Goal: Transaction & Acquisition: Purchase product/service

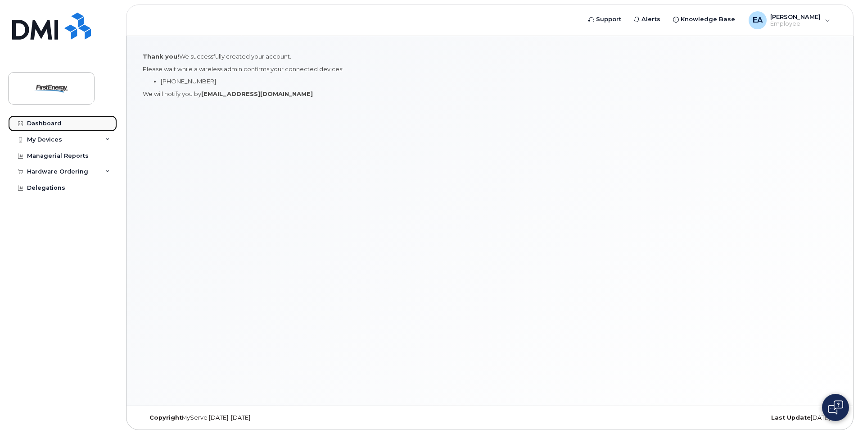
click at [45, 122] on div "Dashboard" at bounding box center [44, 123] width 34 height 7
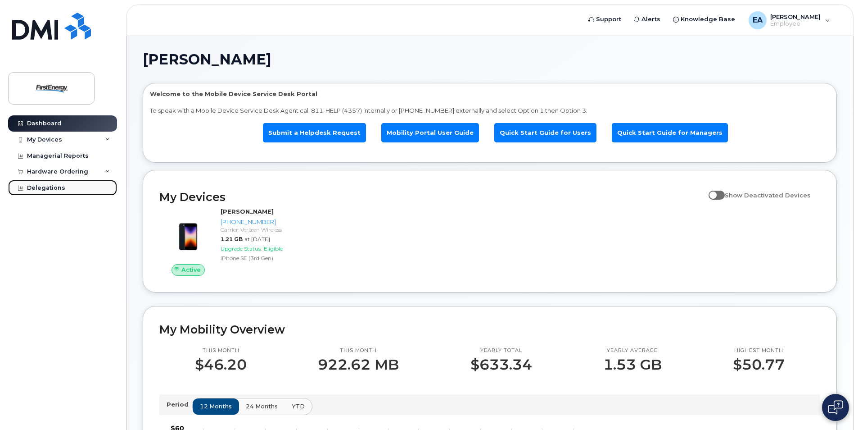
click at [34, 187] on div "Delegations" at bounding box center [46, 187] width 38 height 7
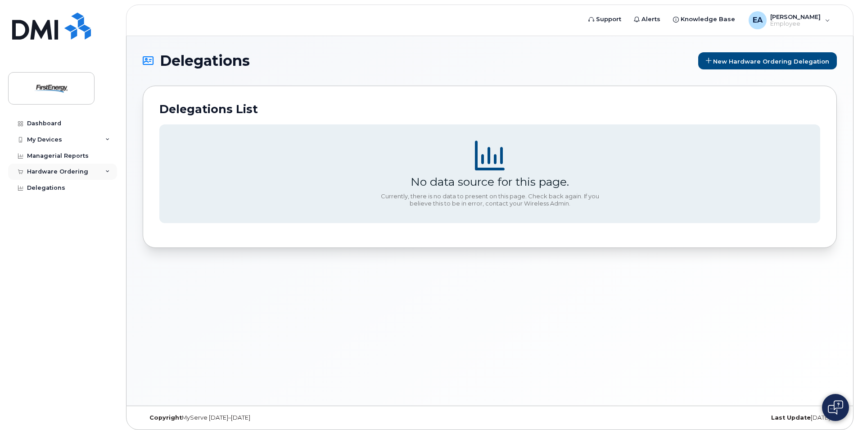
click at [46, 168] on div "Hardware Ordering" at bounding box center [57, 171] width 61 height 7
click at [42, 204] on div "New Order" at bounding box center [48, 205] width 34 height 8
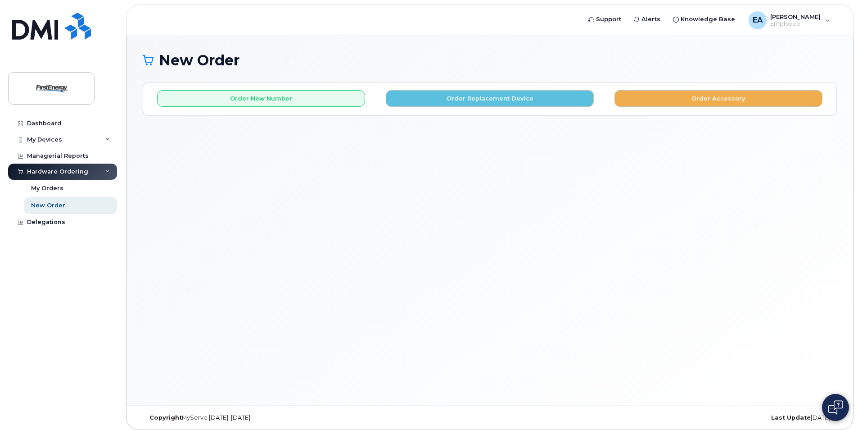
click at [459, 107] on div "Order New Number Order Replacement Device Order Accessory Please choose the car…" at bounding box center [489, 99] width 693 height 32
click at [461, 102] on button "Order Replacement Device" at bounding box center [490, 98] width 208 height 17
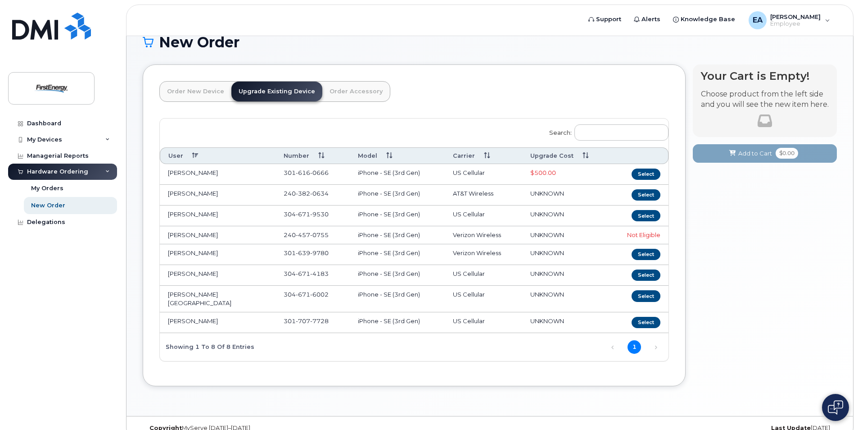
scroll to position [27, 0]
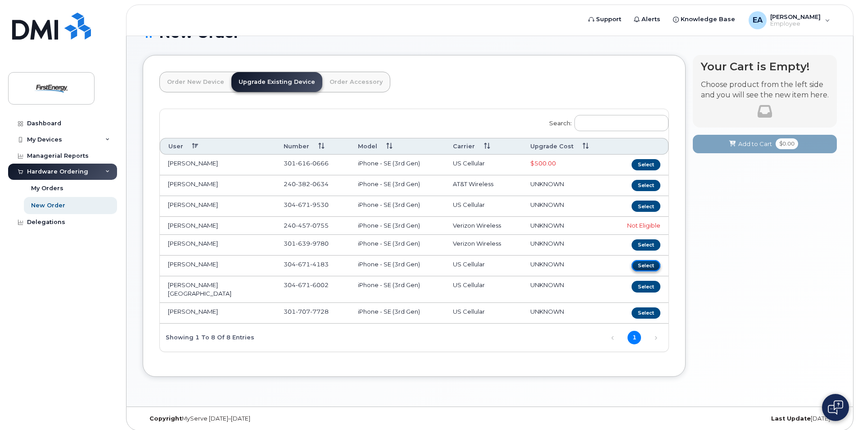
click at [648, 268] on button "Select" at bounding box center [646, 265] width 29 height 11
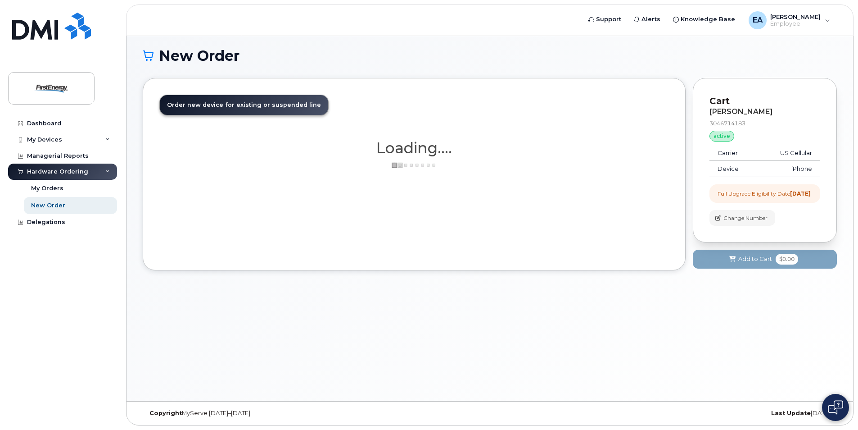
scroll to position [6, 0]
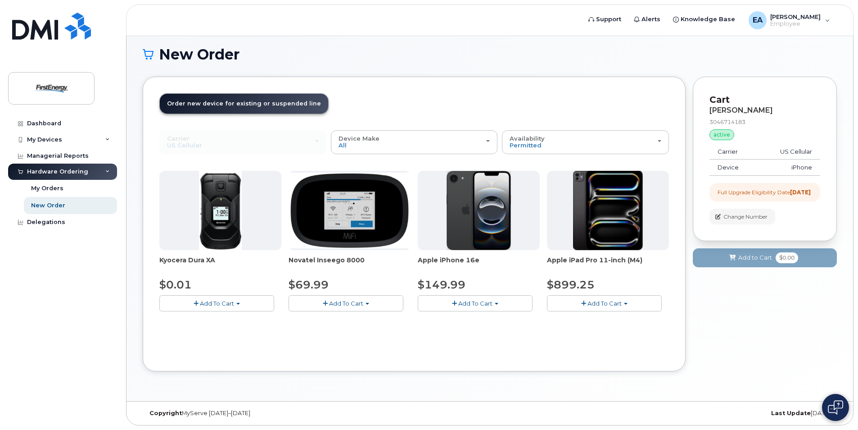
click at [476, 304] on span "Add To Cart" at bounding box center [475, 302] width 34 height 7
click at [482, 322] on link "$149.99 - 2 Year Upgrade" at bounding box center [467, 319] width 95 height 11
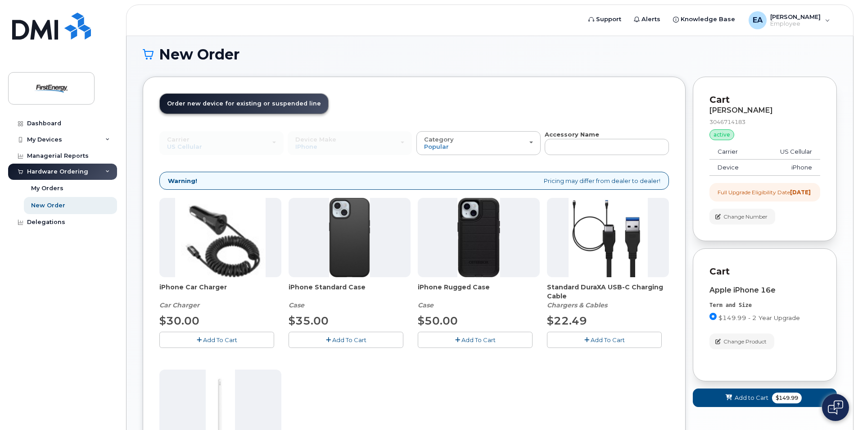
click at [217, 337] on span "Add To Cart" at bounding box center [220, 339] width 34 height 7
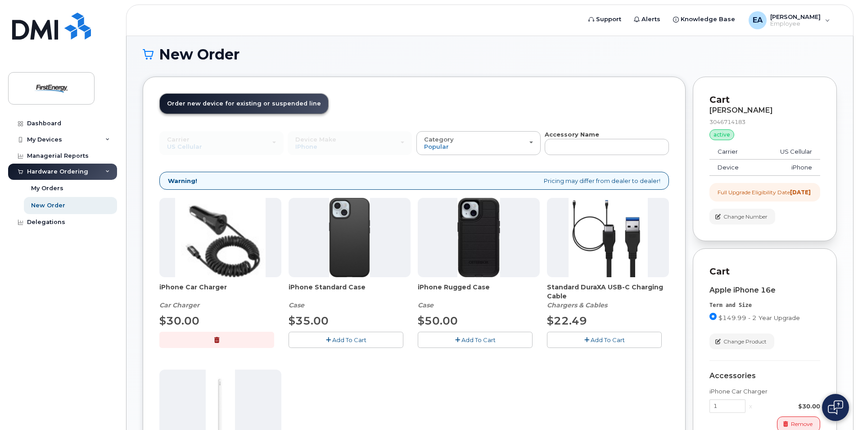
click at [347, 340] on span "Add To Cart" at bounding box center [349, 339] width 34 height 7
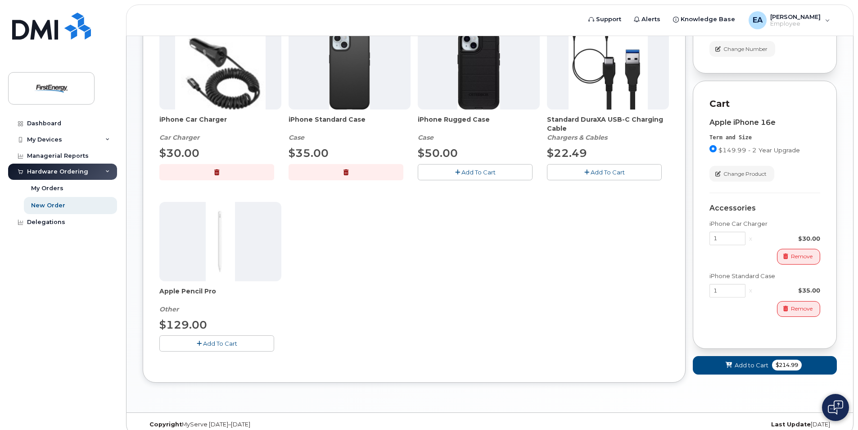
scroll to position [186, 0]
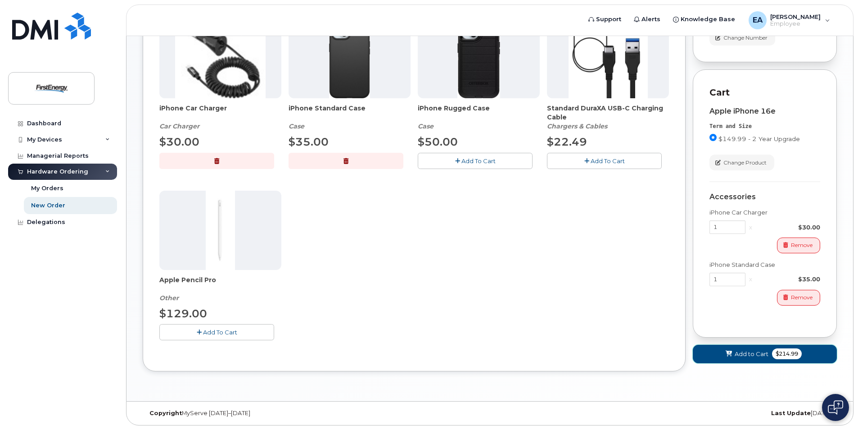
click at [752, 358] on span "Add to Cart" at bounding box center [752, 353] width 34 height 9
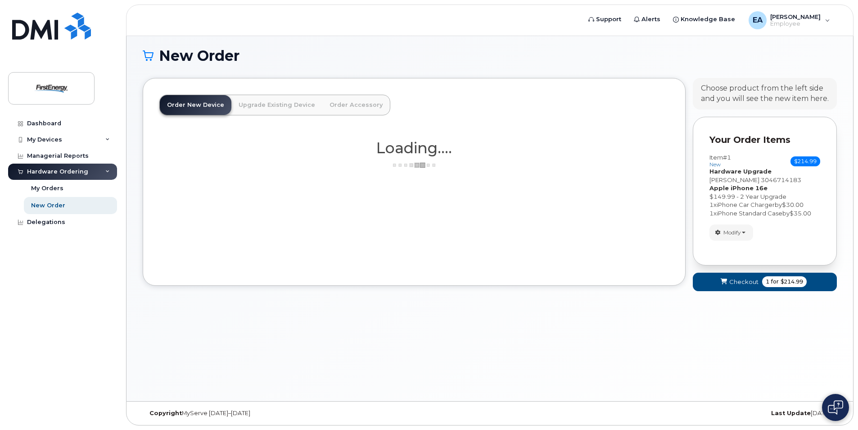
scroll to position [6, 0]
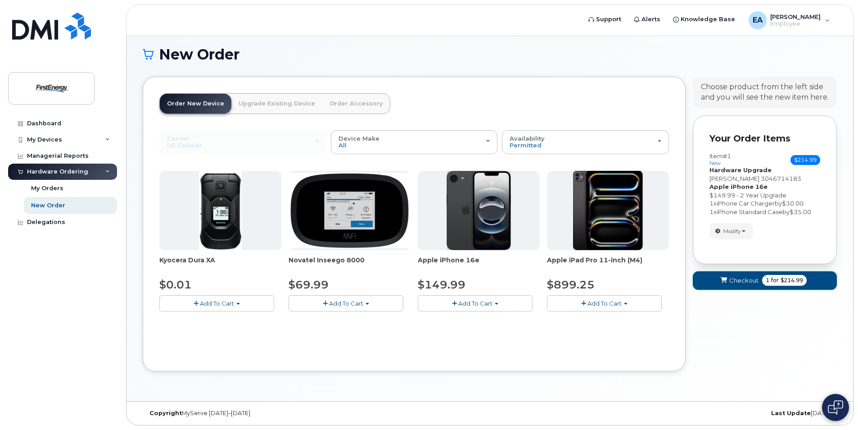
click at [740, 282] on span "Checkout" at bounding box center [743, 280] width 29 height 9
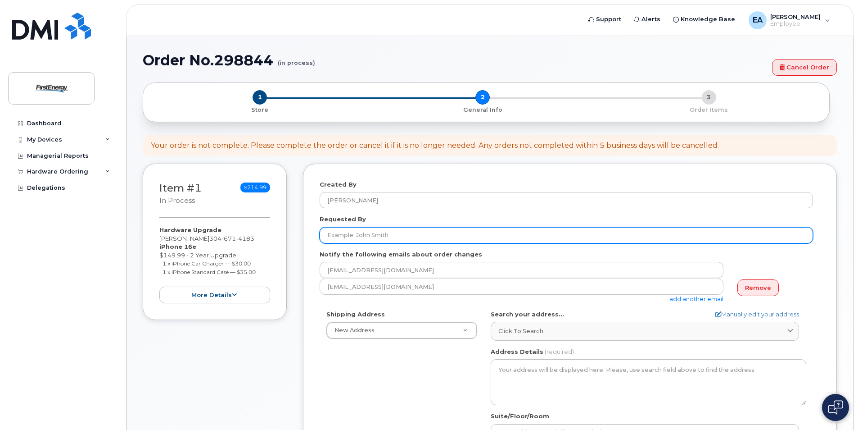
click at [346, 233] on input "Requested By" at bounding box center [566, 235] width 493 height 16
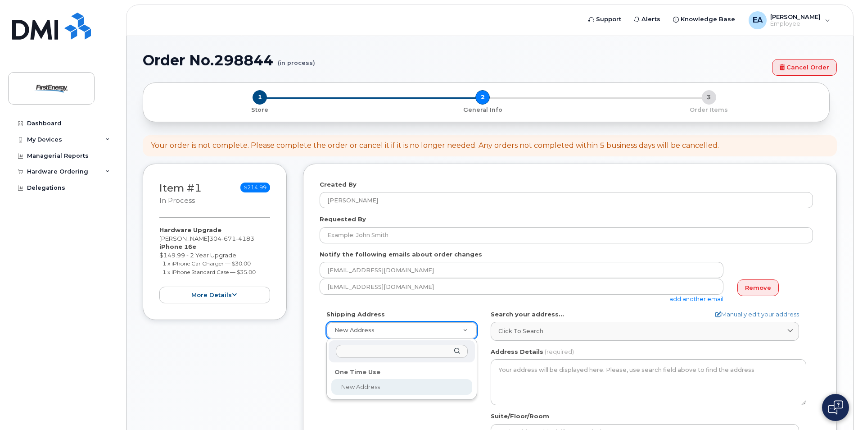
select select
type input "18444 Northwestern Pike Augusta WV 26704"
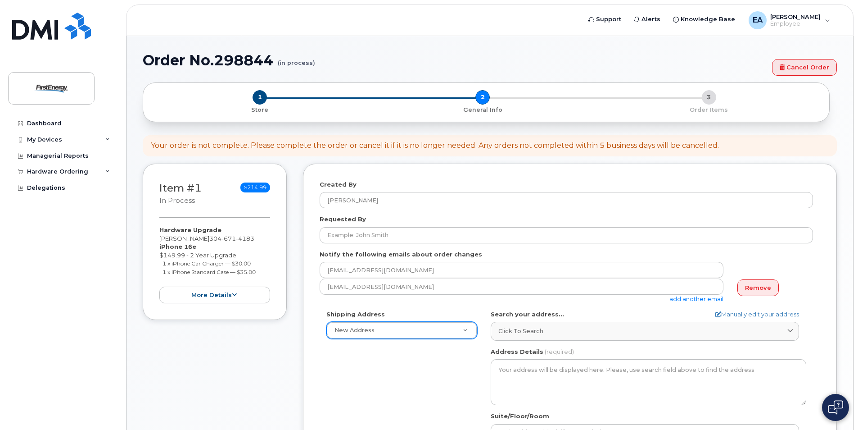
click at [789, 330] on icon at bounding box center [790, 331] width 6 height 6
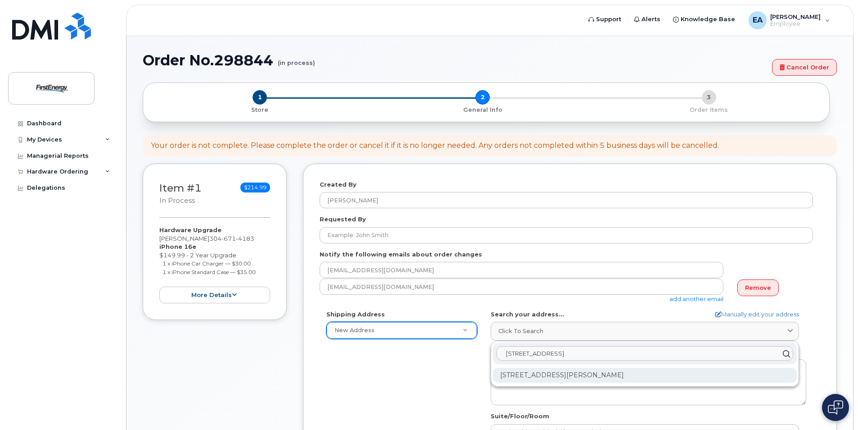
type input "18444 Nortwestern Pike"
click at [551, 377] on div "18444 Northwestern Pike Augusta WV 26704-7382" at bounding box center [645, 374] width 304 height 15
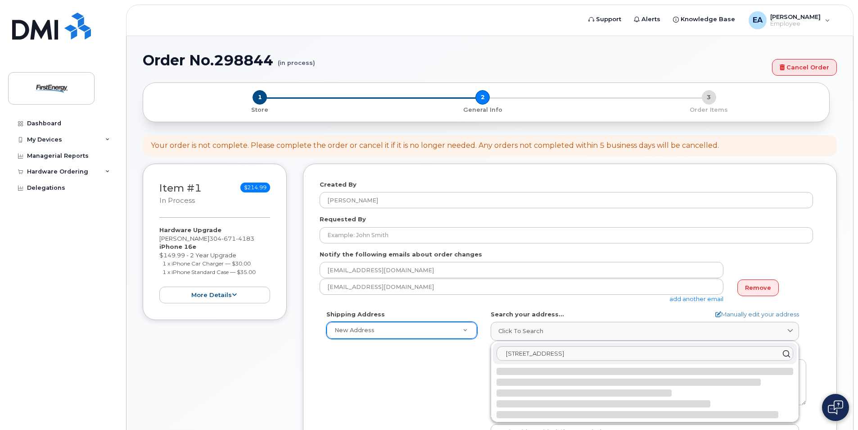
select select
type textarea "18444 Northwestern Pike AUGUSTA WV 26704-7382 UNITED STATES"
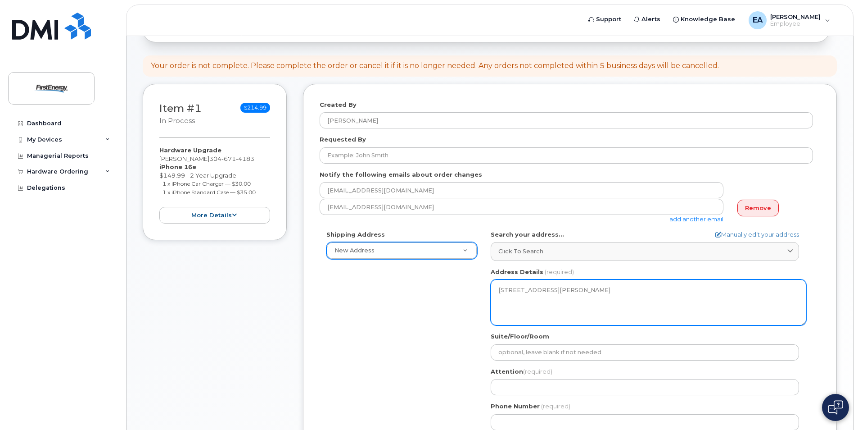
scroll to position [90, 0]
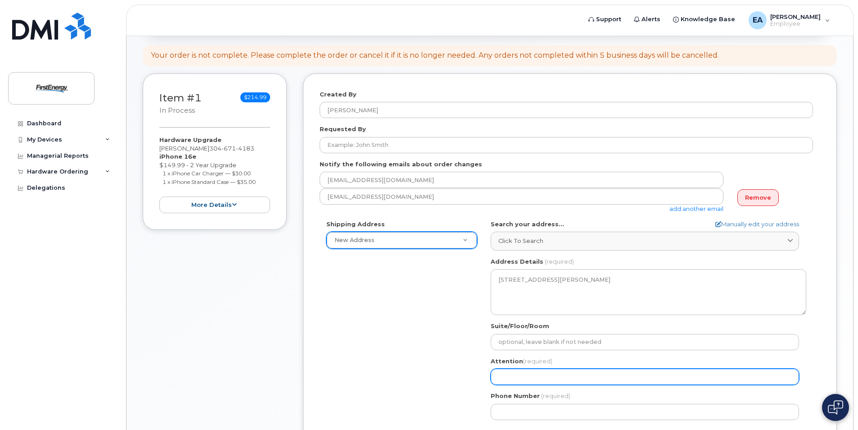
click at [539, 377] on input "Attention (required)" at bounding box center [645, 376] width 308 height 16
select select
type input "K"
select select
type input "Ki"
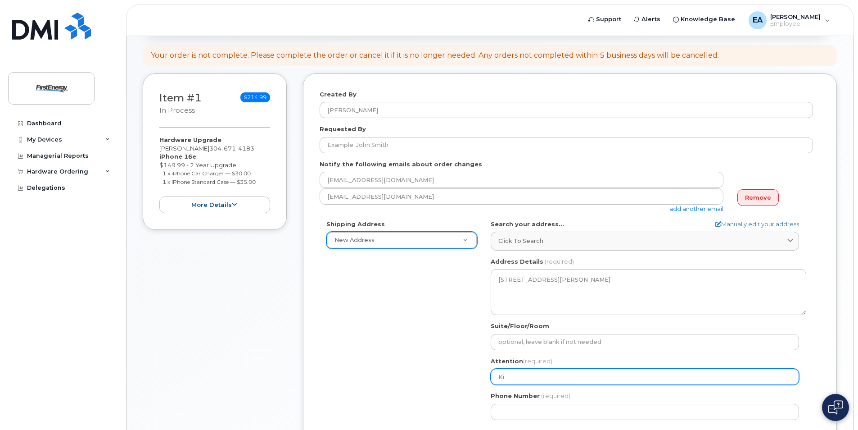
select select
type input "Kie"
select select
type input "Kiet"
select select
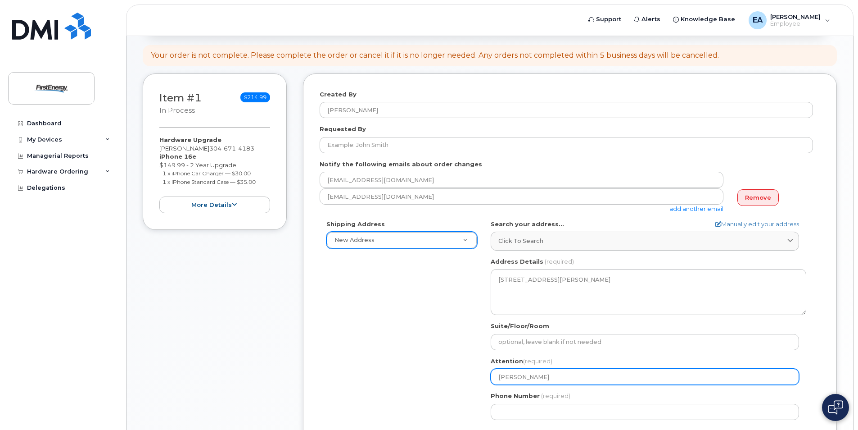
type input "Kieth"
select select
type input "Kieth L"
select select
type input "Kieth Lu"
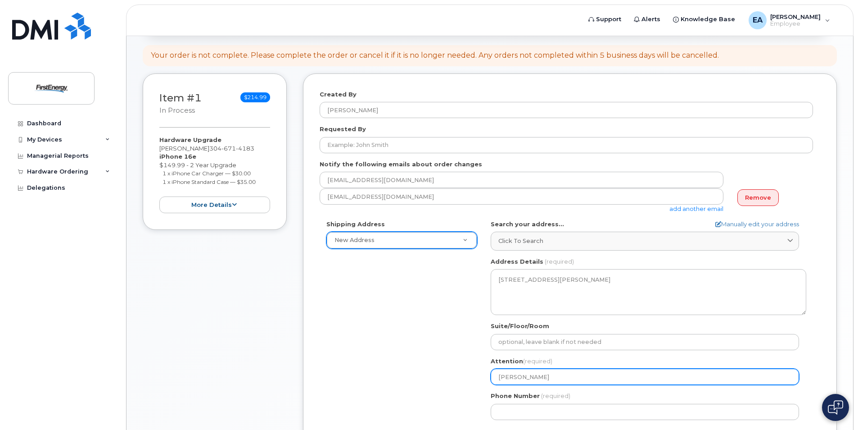
select select
type input "Kieth Lud"
select select
type input "Kieth Ludw"
select select
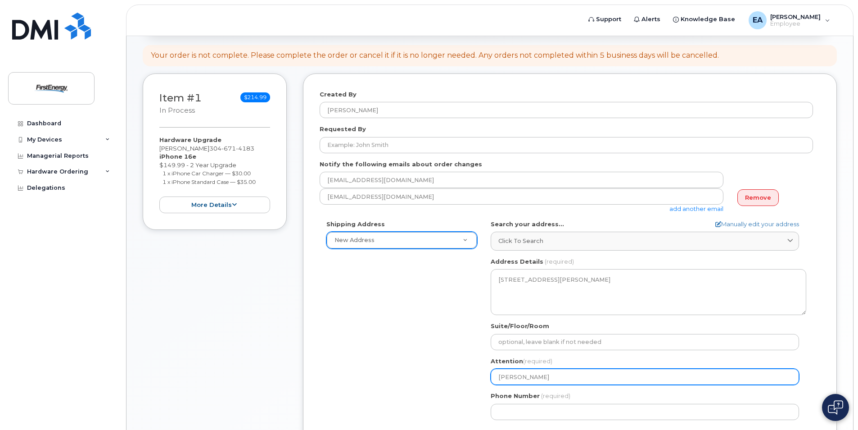
type input "Kieth Ludwi"
select select
type input "Kieth Ludwic"
select select
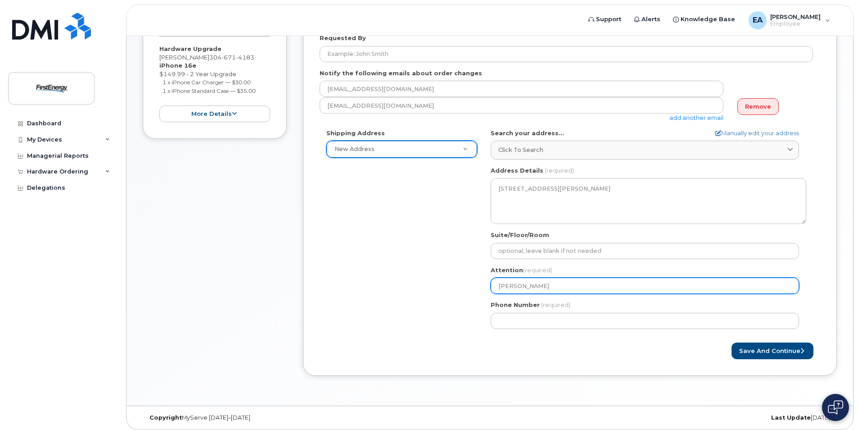
scroll to position [186, 0]
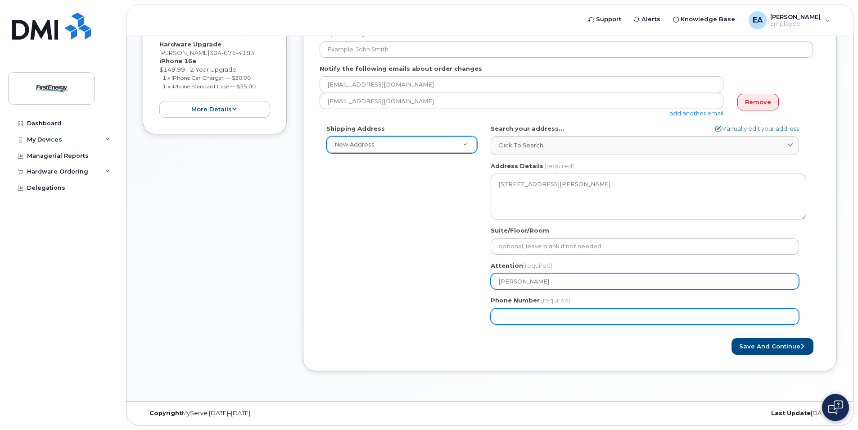
type input "Kieth Ludwick"
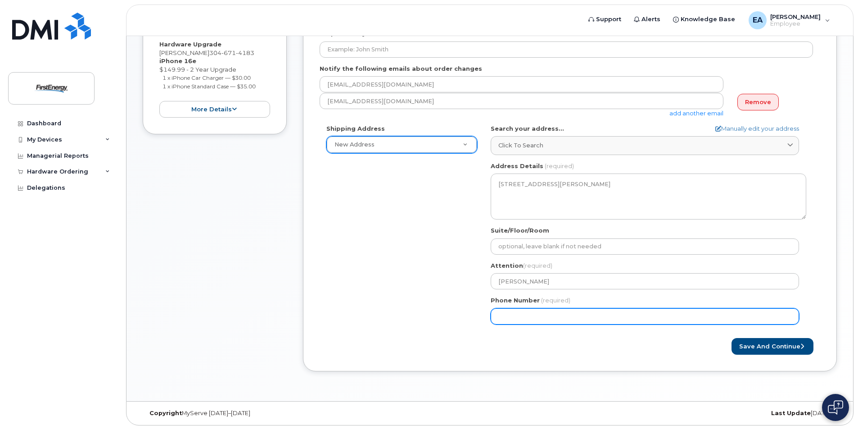
click at [533, 317] on input "Phone Number" at bounding box center [645, 316] width 308 height 16
type input "304671418"
select select
type input "3046714183"
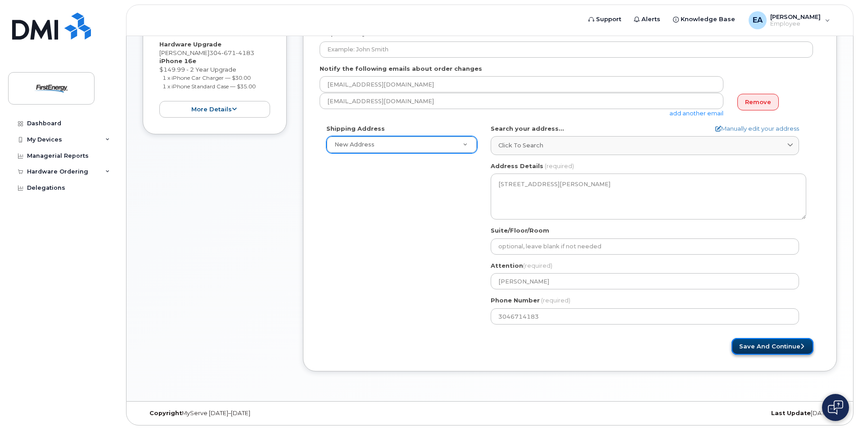
click at [770, 344] on button "Save and Continue" at bounding box center [773, 346] width 82 height 17
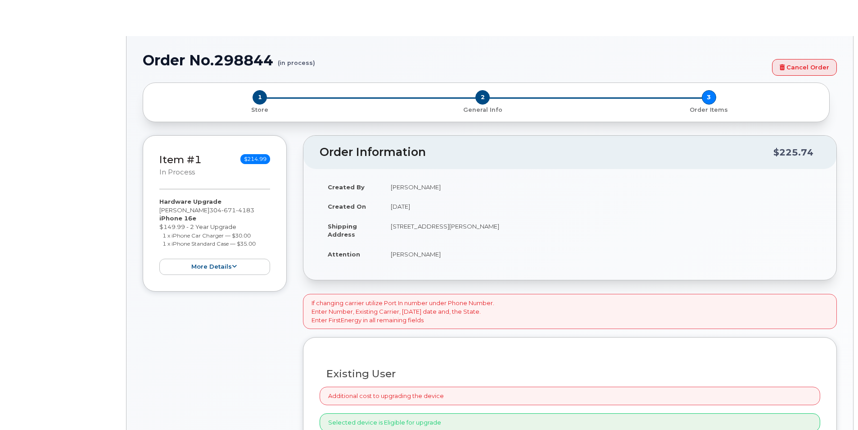
select select "2073319"
type input "2073319"
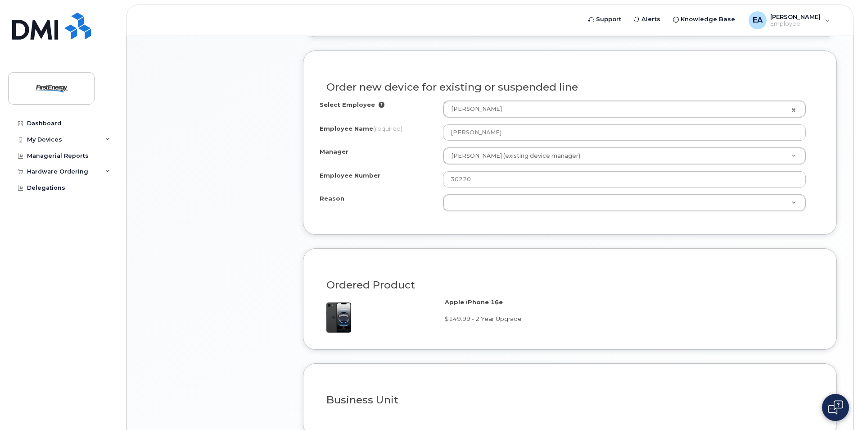
scroll to position [514, 0]
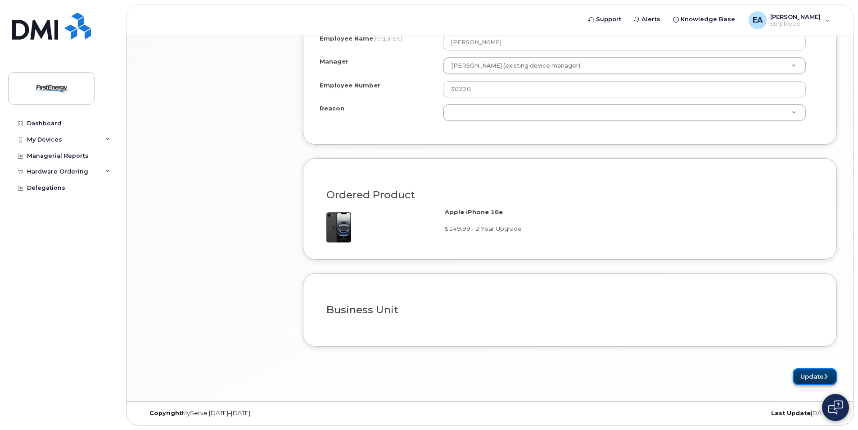
click at [814, 374] on button "Update" at bounding box center [815, 376] width 44 height 17
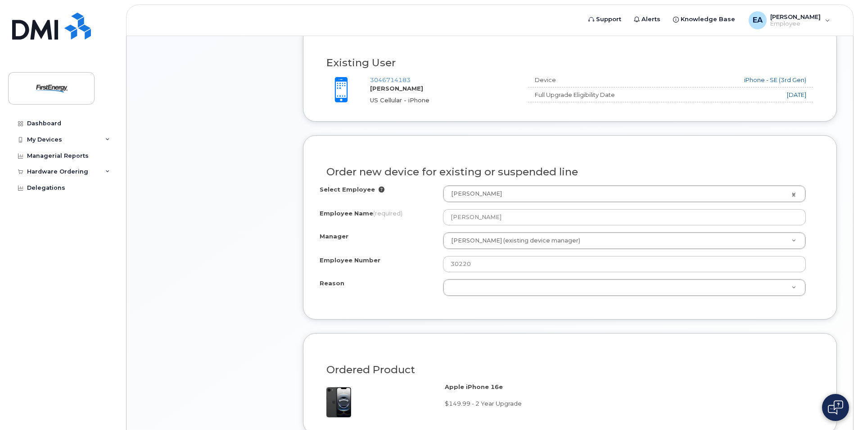
scroll to position [334, 0]
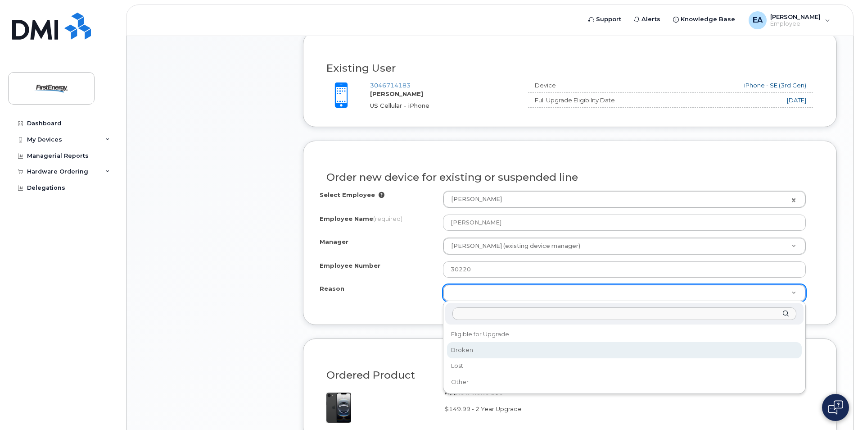
select select "broken"
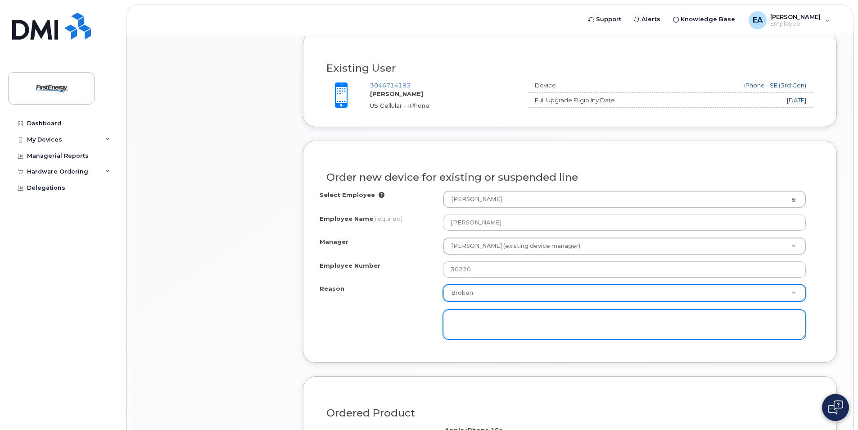
click at [466, 320] on textarea at bounding box center [624, 324] width 363 height 30
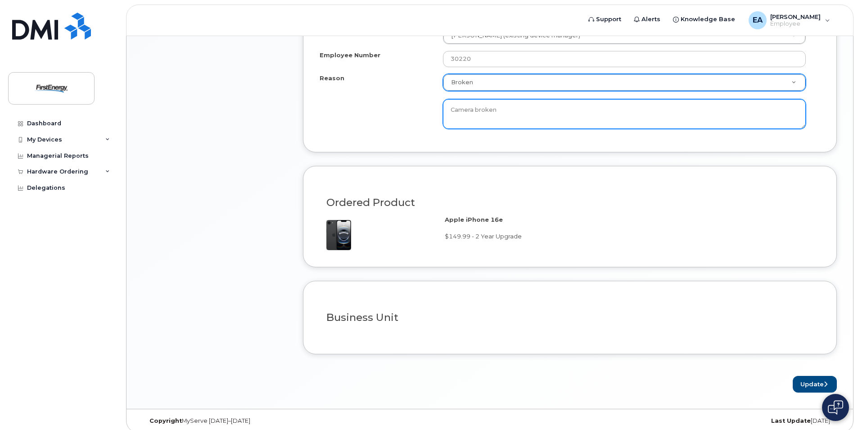
scroll to position [552, 0]
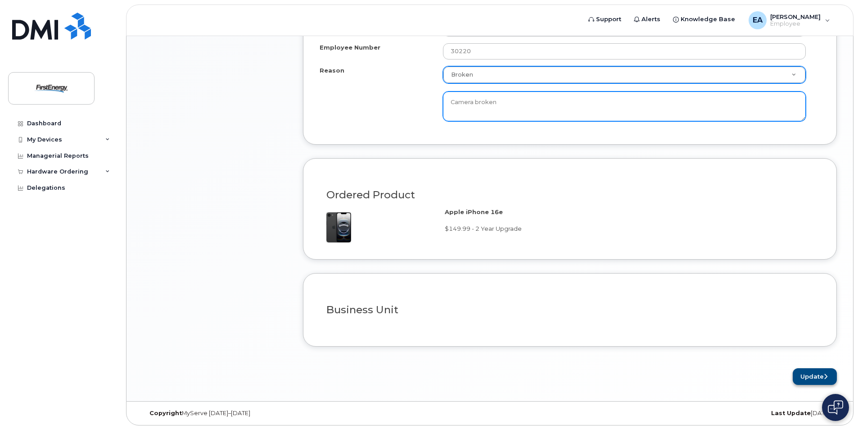
type textarea "Camera broken"
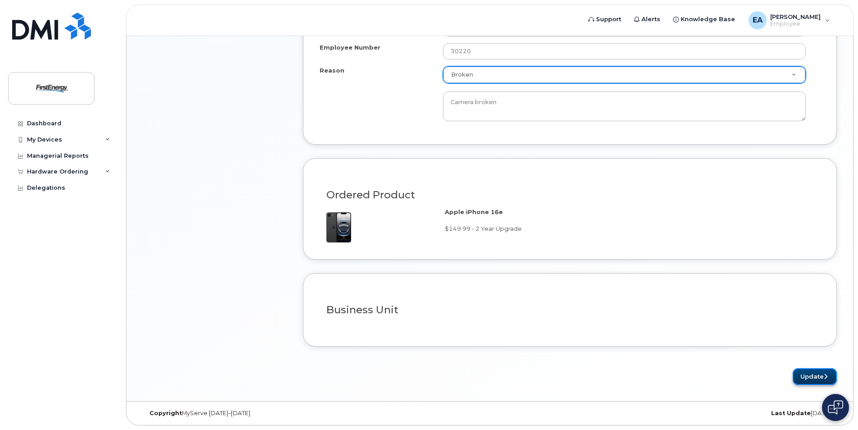
click at [816, 377] on button "Update" at bounding box center [815, 376] width 44 height 17
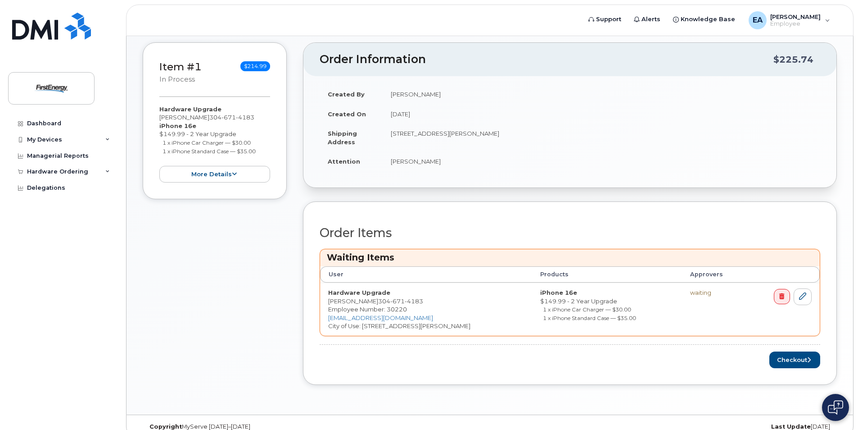
scroll to position [173, 0]
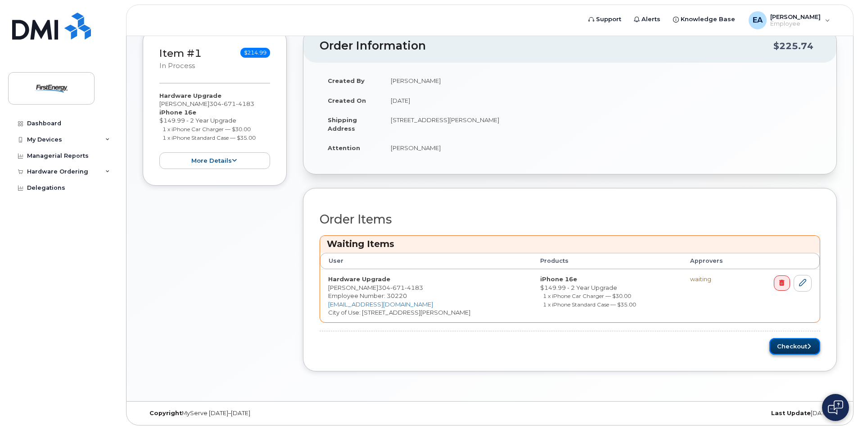
click at [799, 346] on button "Checkout" at bounding box center [794, 346] width 51 height 17
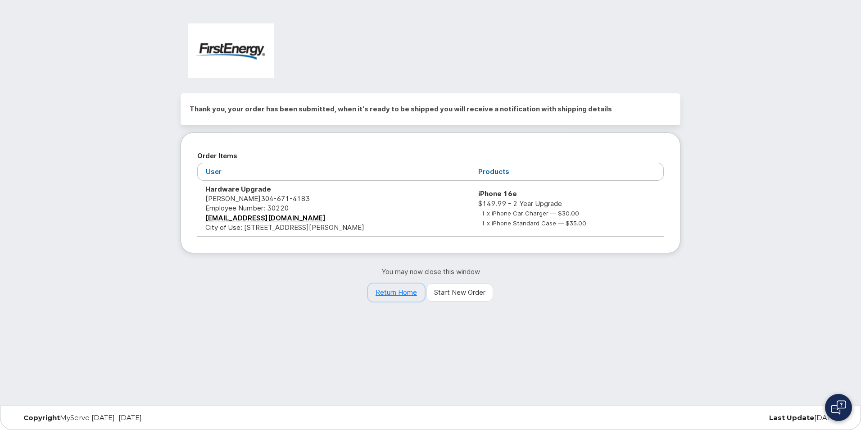
click at [407, 293] on link "Return Home" at bounding box center [396, 292] width 57 height 18
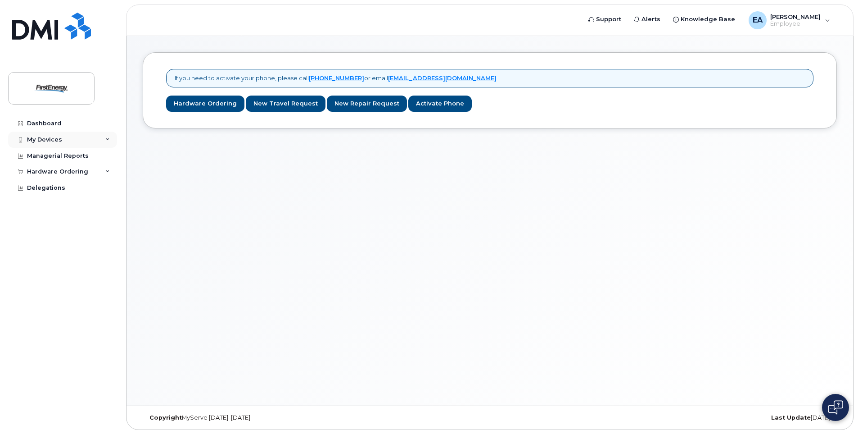
click at [31, 137] on div "My Devices" at bounding box center [44, 139] width 35 height 7
click at [38, 141] on div "My Devices" at bounding box center [44, 139] width 35 height 7
drag, startPoint x: 38, startPoint y: 141, endPoint x: 19, endPoint y: 150, distance: 20.9
click at [19, 150] on div "My Devices Add Device" at bounding box center [63, 147] width 111 height 33
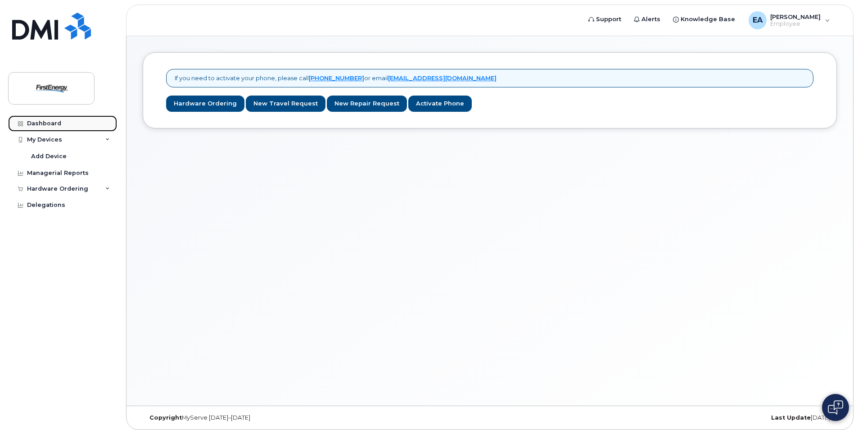
click at [32, 122] on div "Dashboard" at bounding box center [44, 123] width 34 height 7
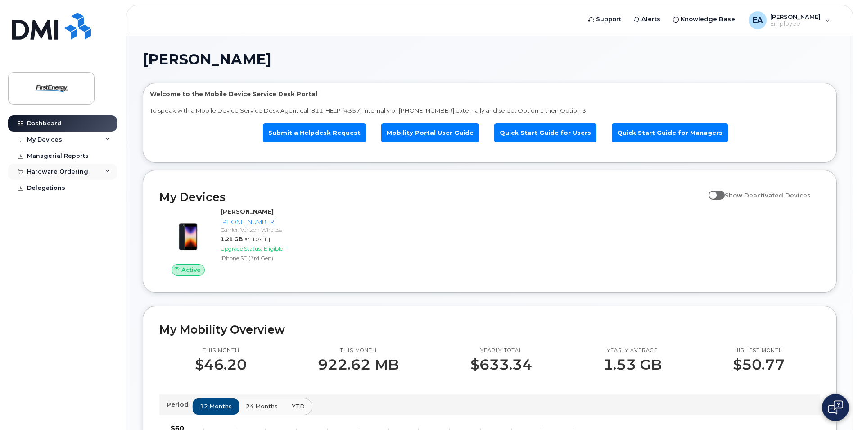
click at [100, 171] on div "Hardware Ordering" at bounding box center [62, 171] width 109 height 16
click at [63, 188] on link "My Orders" at bounding box center [70, 188] width 93 height 17
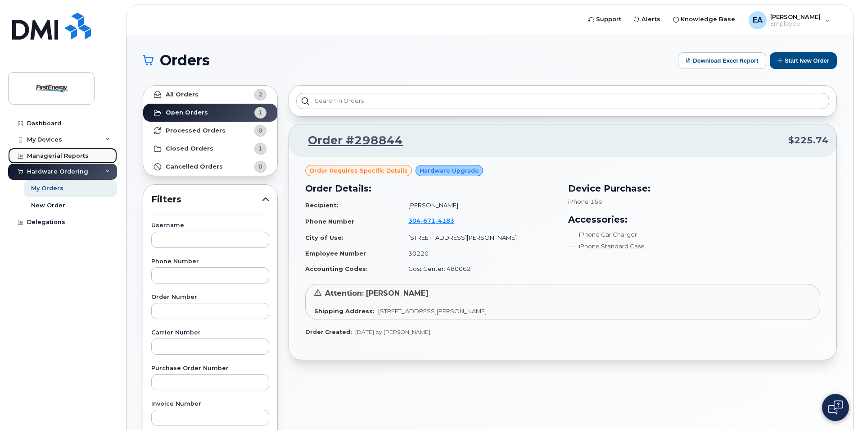
click at [51, 155] on div "Managerial Reports" at bounding box center [58, 155] width 62 height 7
